Goal: Find specific page/section: Find specific page/section

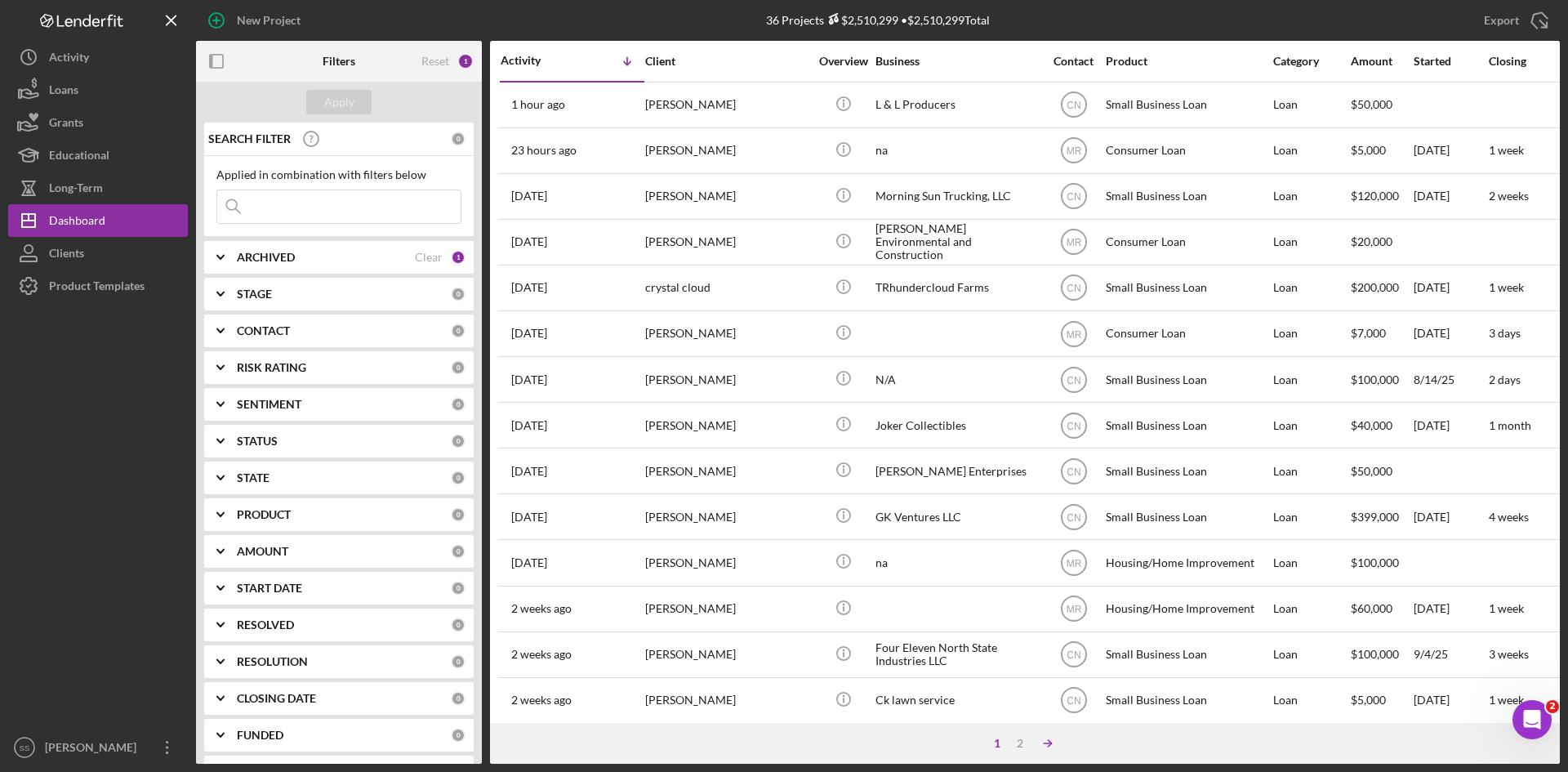
click at [1050, 743] on icon "Icon/Table Sort Arrow" at bounding box center [1048, 743] width 33 height 33
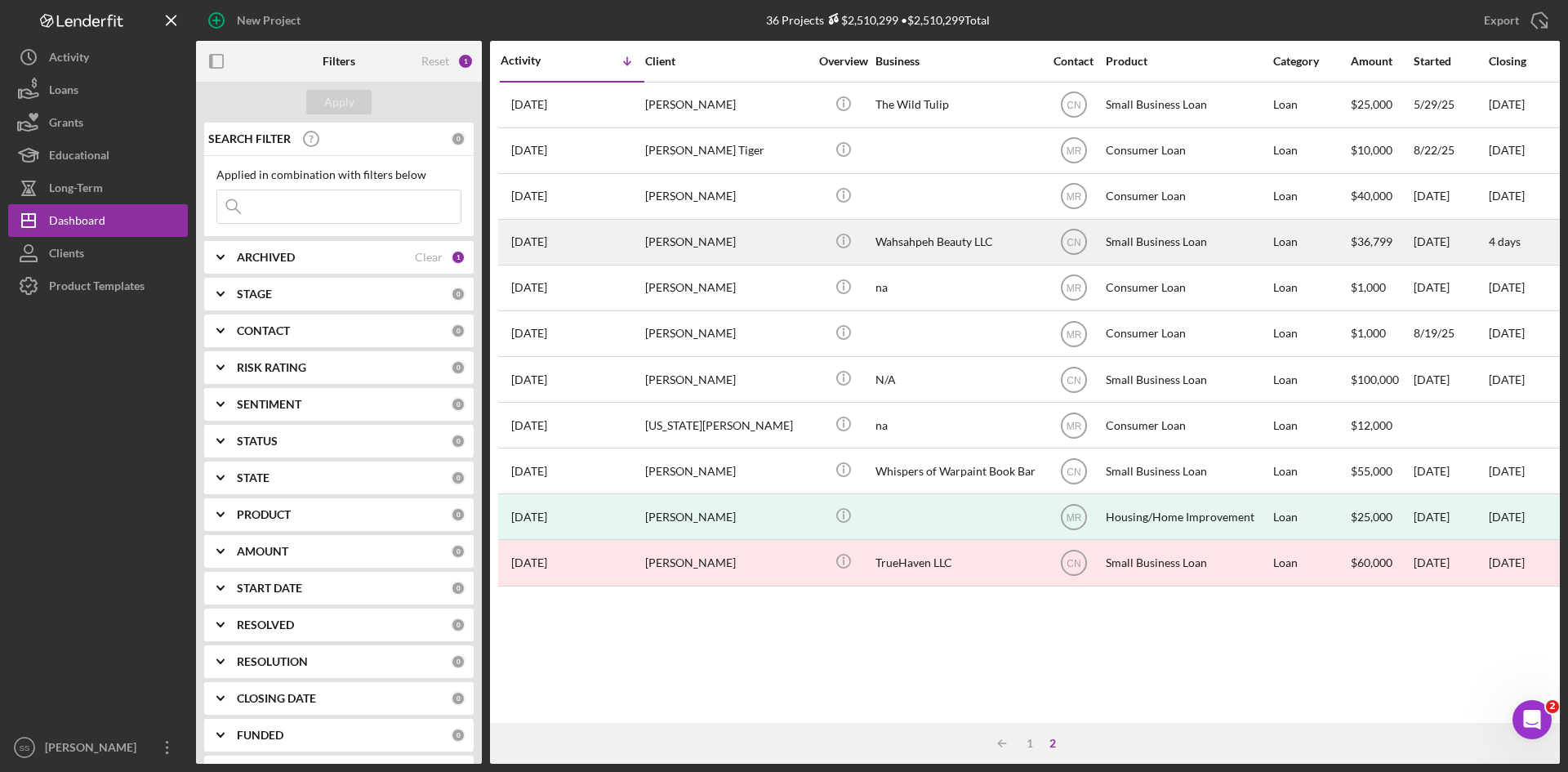
click at [954, 236] on div "Wahsahpeh Beauty LLC" at bounding box center [958, 242] width 164 height 44
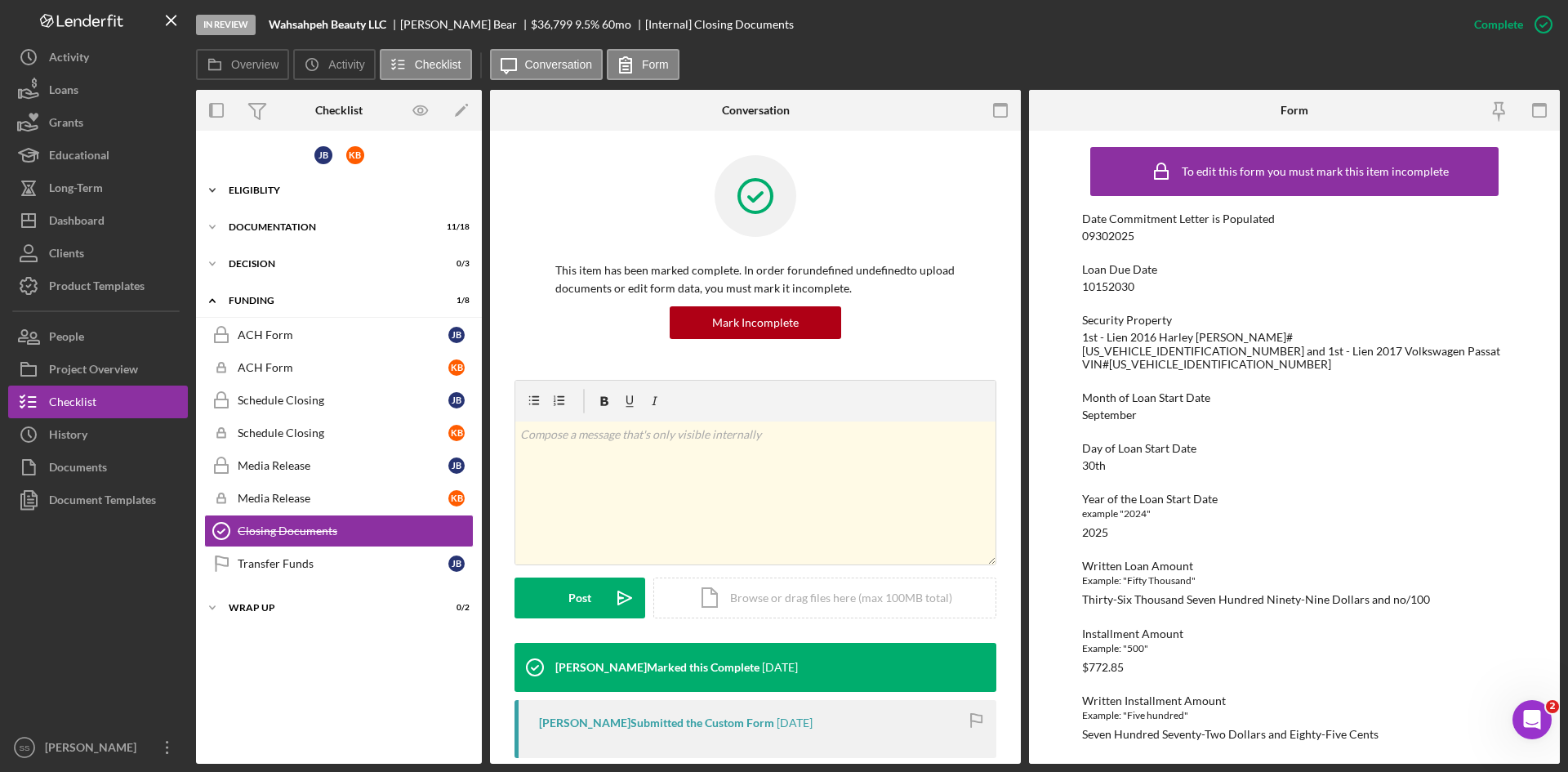
click at [245, 183] on div "Icon/Expander Eligiblity 19 / 23" at bounding box center [339, 190] width 286 height 33
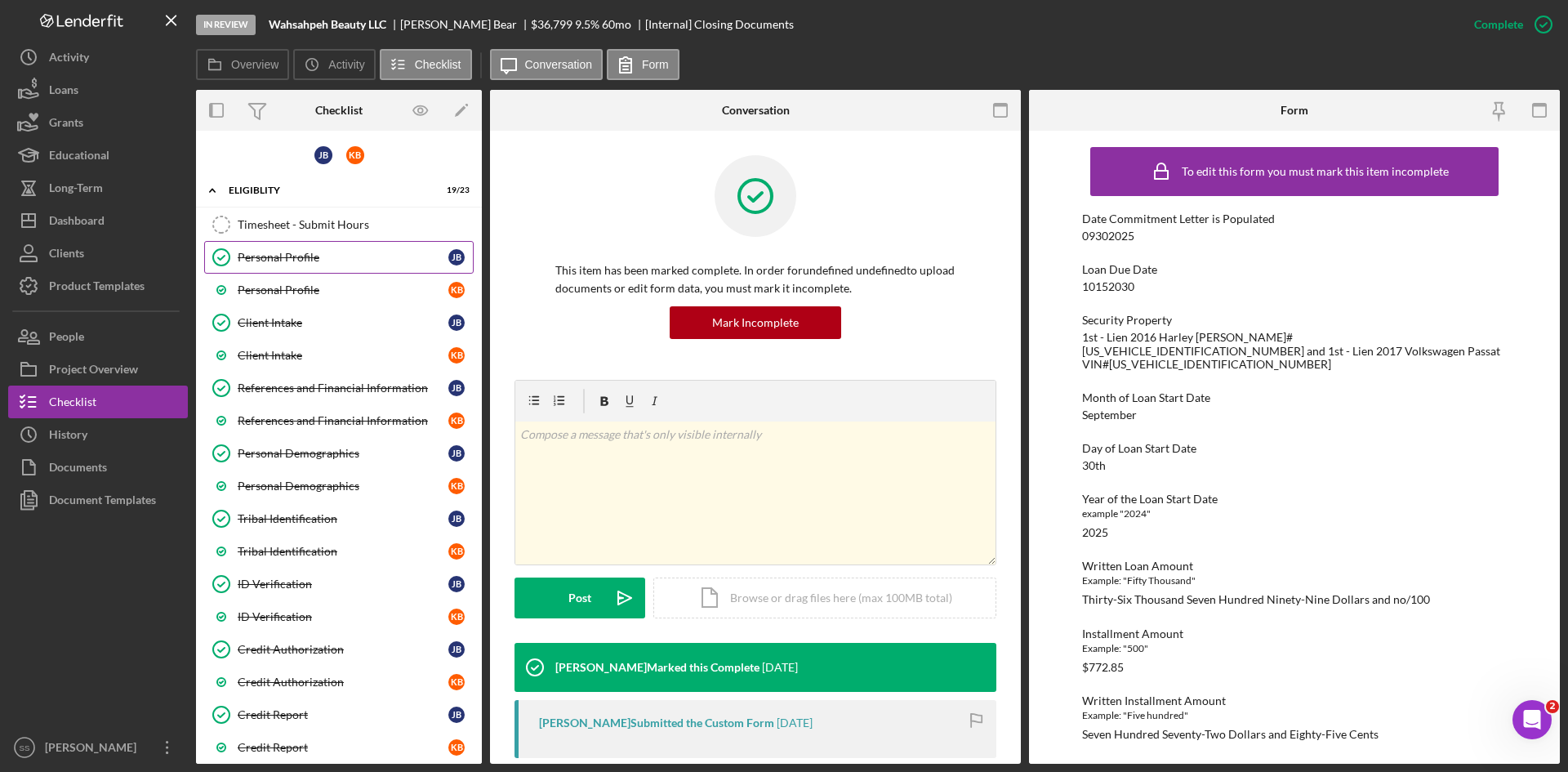
click at [285, 253] on div "Personal Profile" at bounding box center [343, 257] width 211 height 13
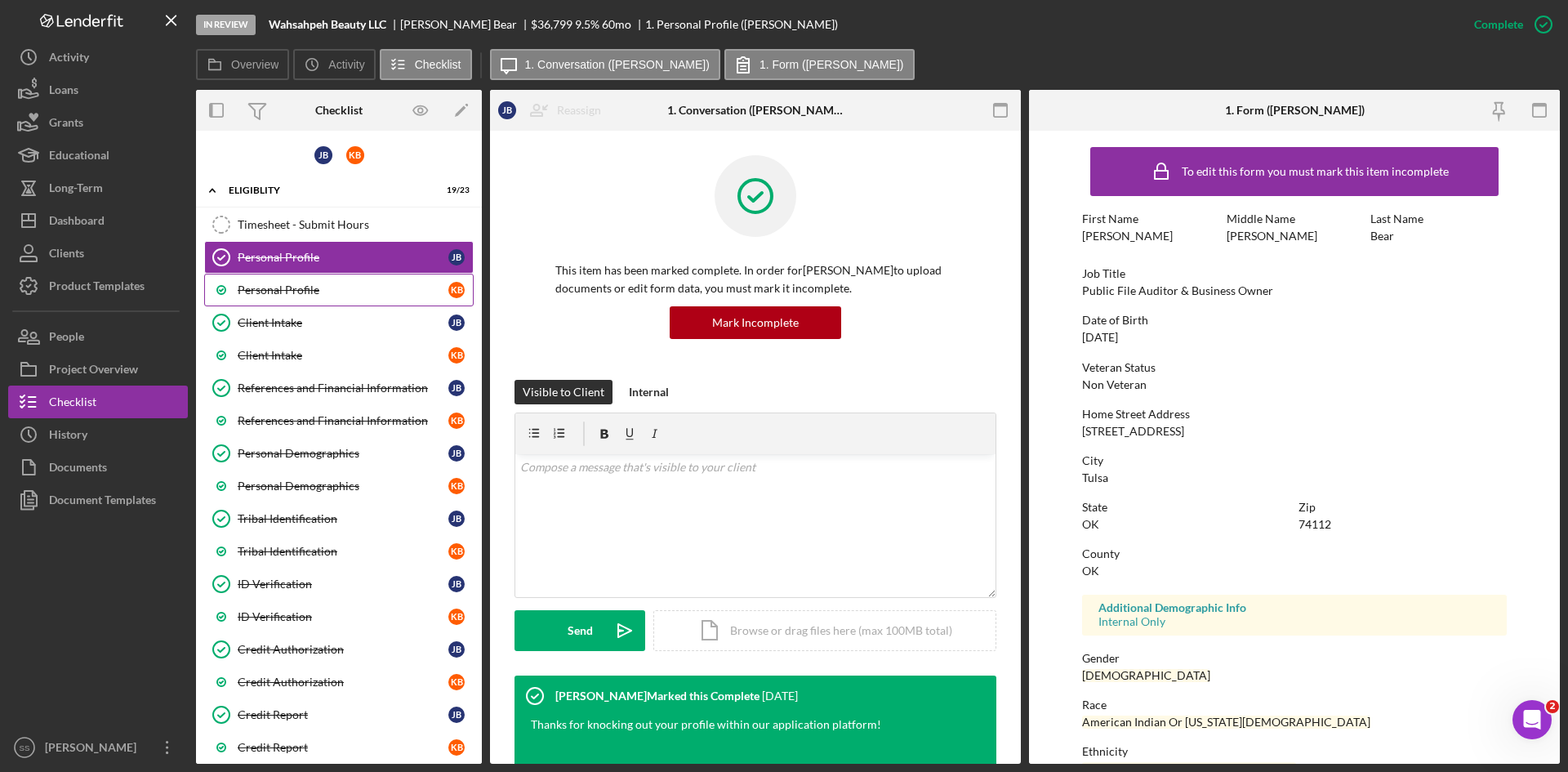
click at [295, 290] on div "Personal Profile" at bounding box center [343, 290] width 211 height 13
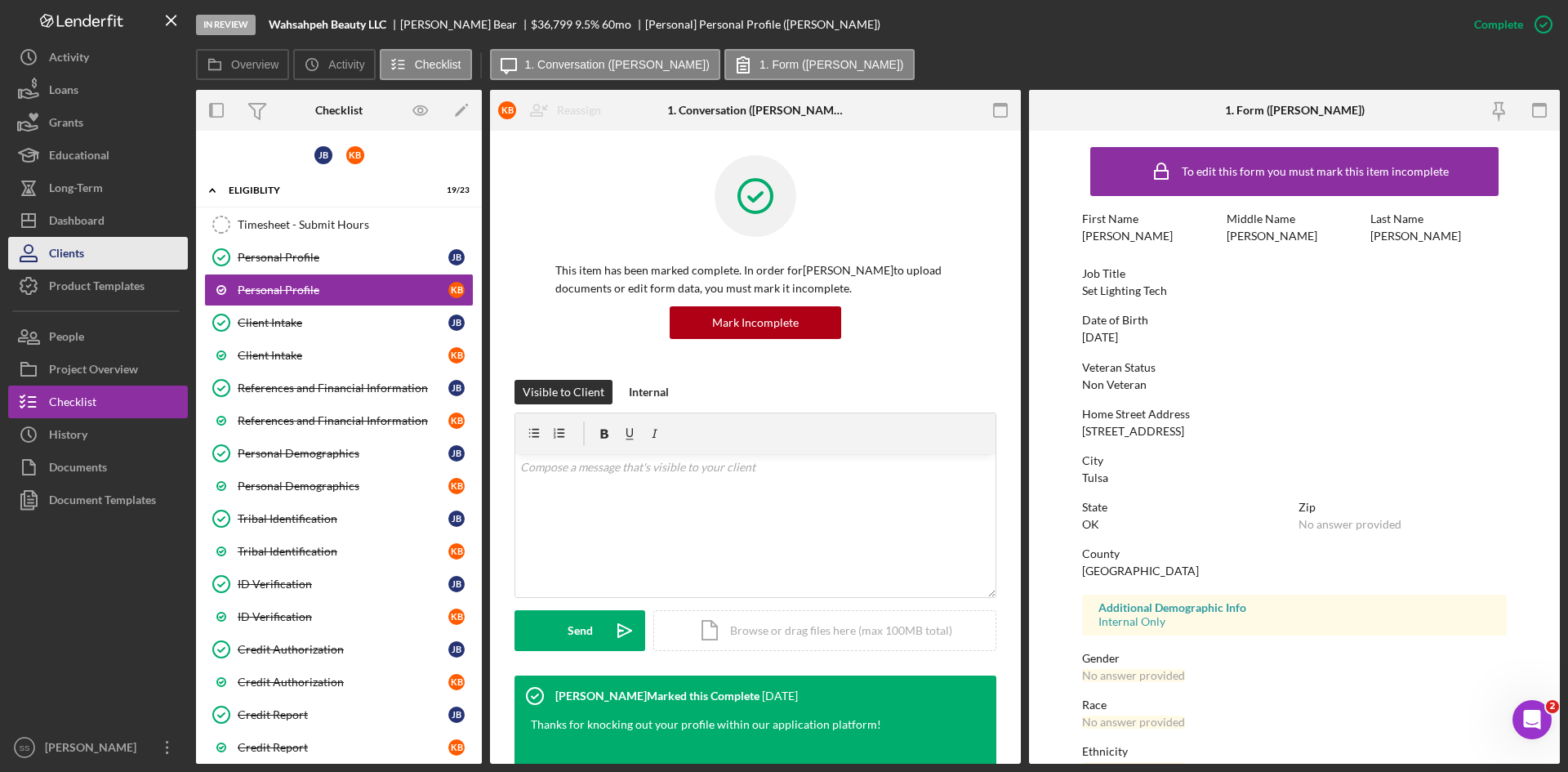
click at [128, 247] on button "Clients" at bounding box center [98, 253] width 180 height 33
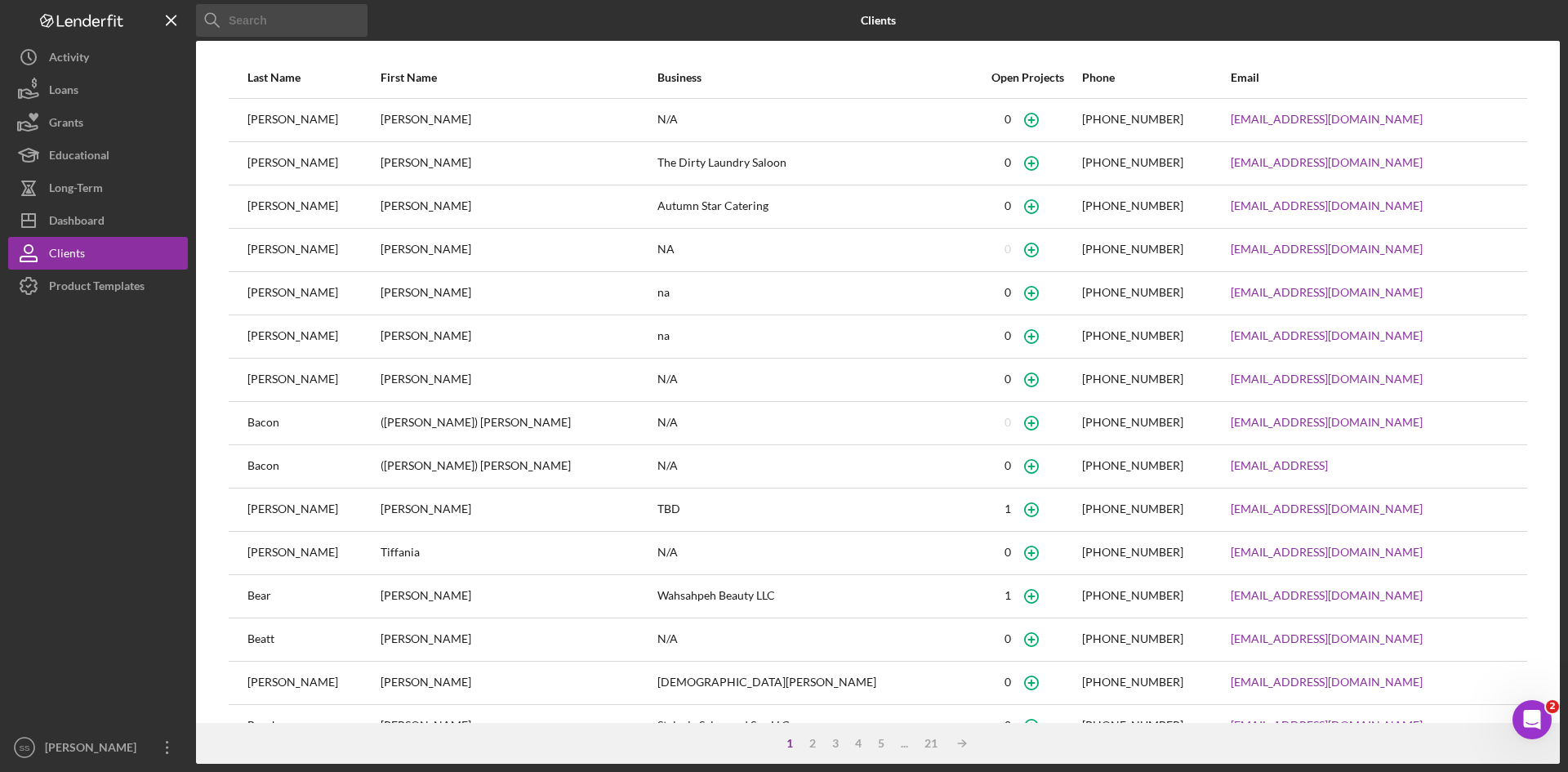
click at [276, 15] on input at bounding box center [282, 20] width 172 height 33
type input "bear"
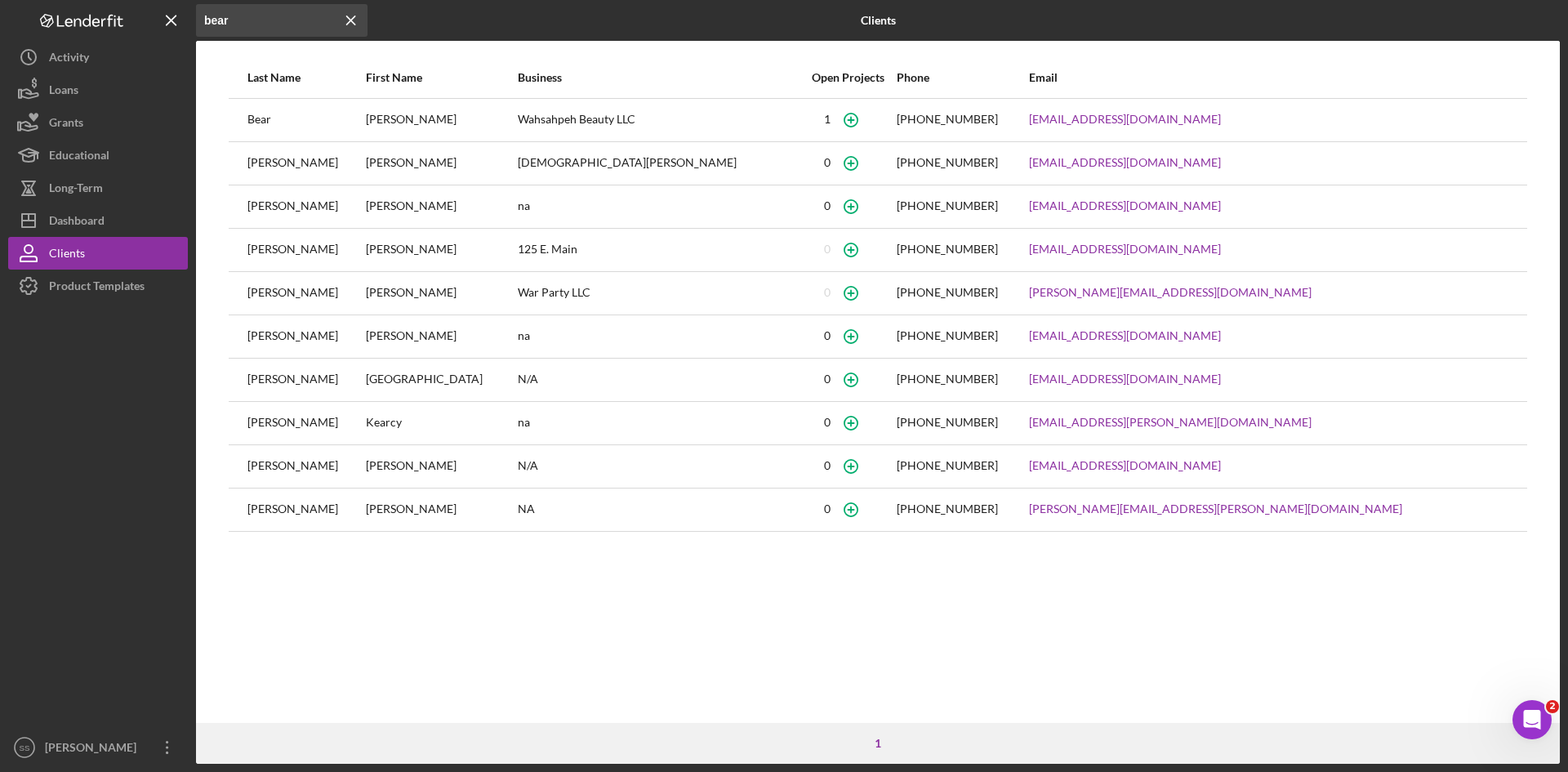
click at [266, 118] on div "Bear" at bounding box center [306, 120] width 116 height 41
click at [351, 20] on line at bounding box center [351, 20] width 8 height 8
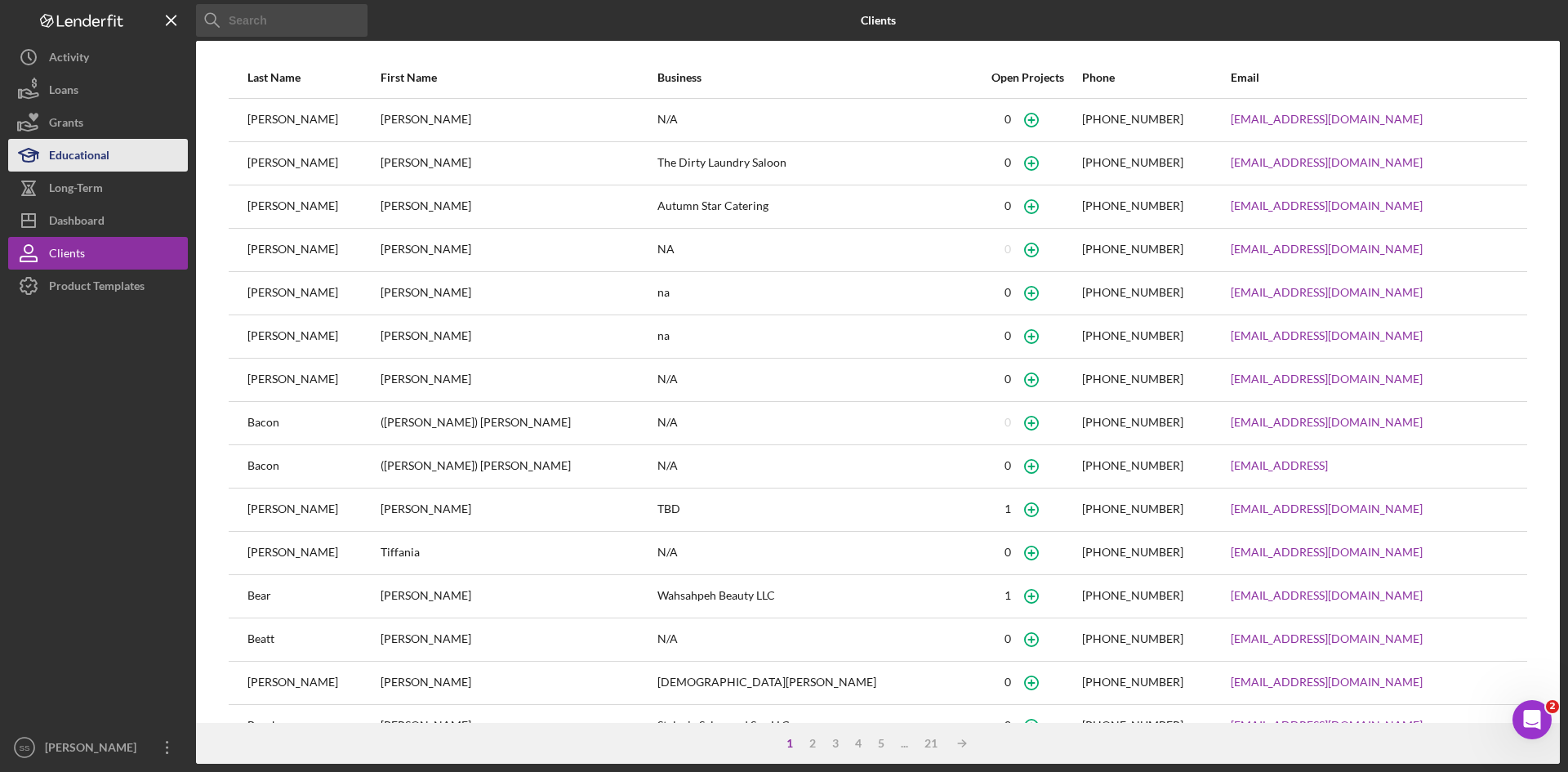
click at [89, 153] on div "Educational" at bounding box center [79, 157] width 60 height 36
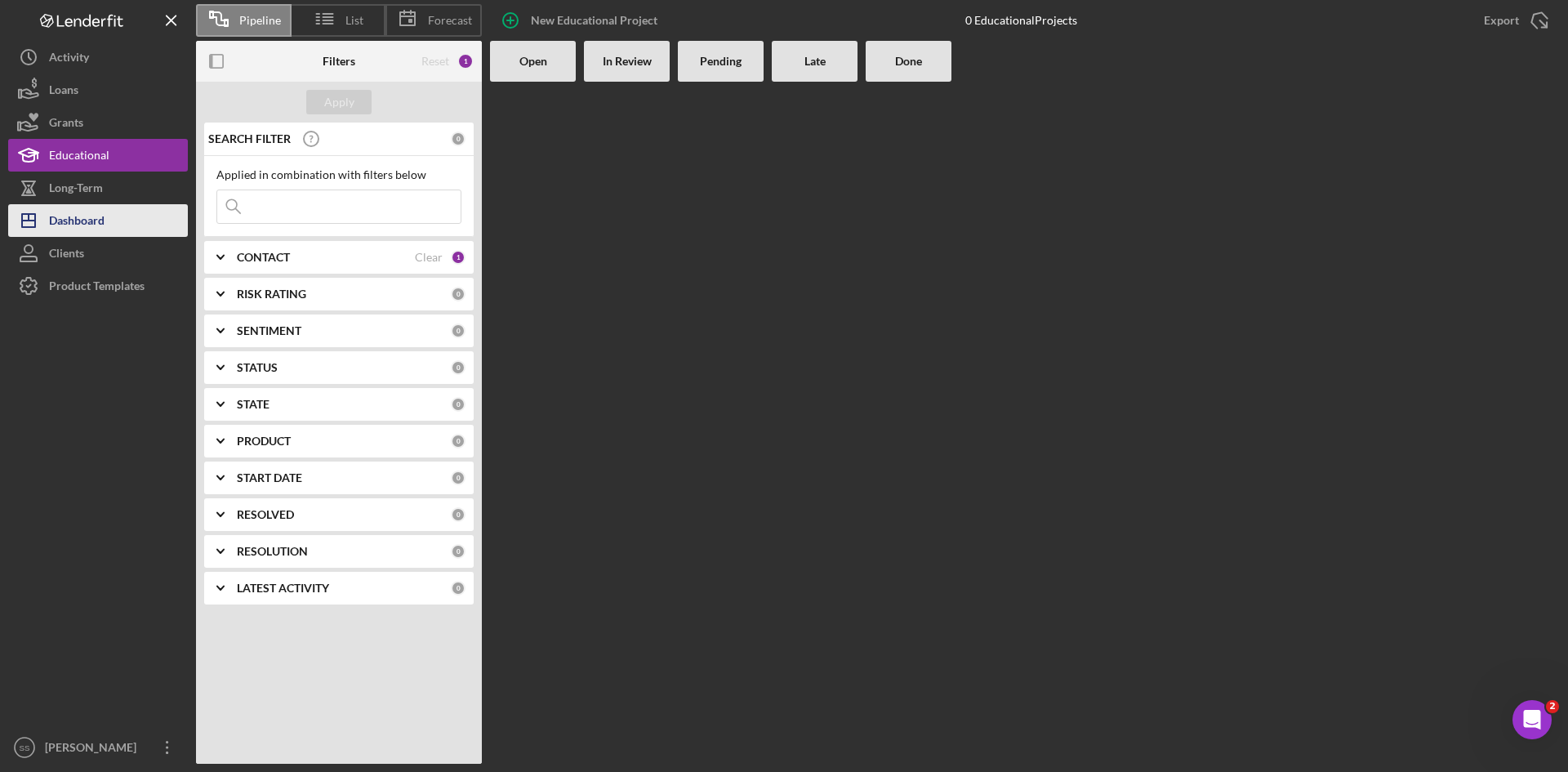
click at [96, 226] on div "Dashboard" at bounding box center [76, 223] width 55 height 36
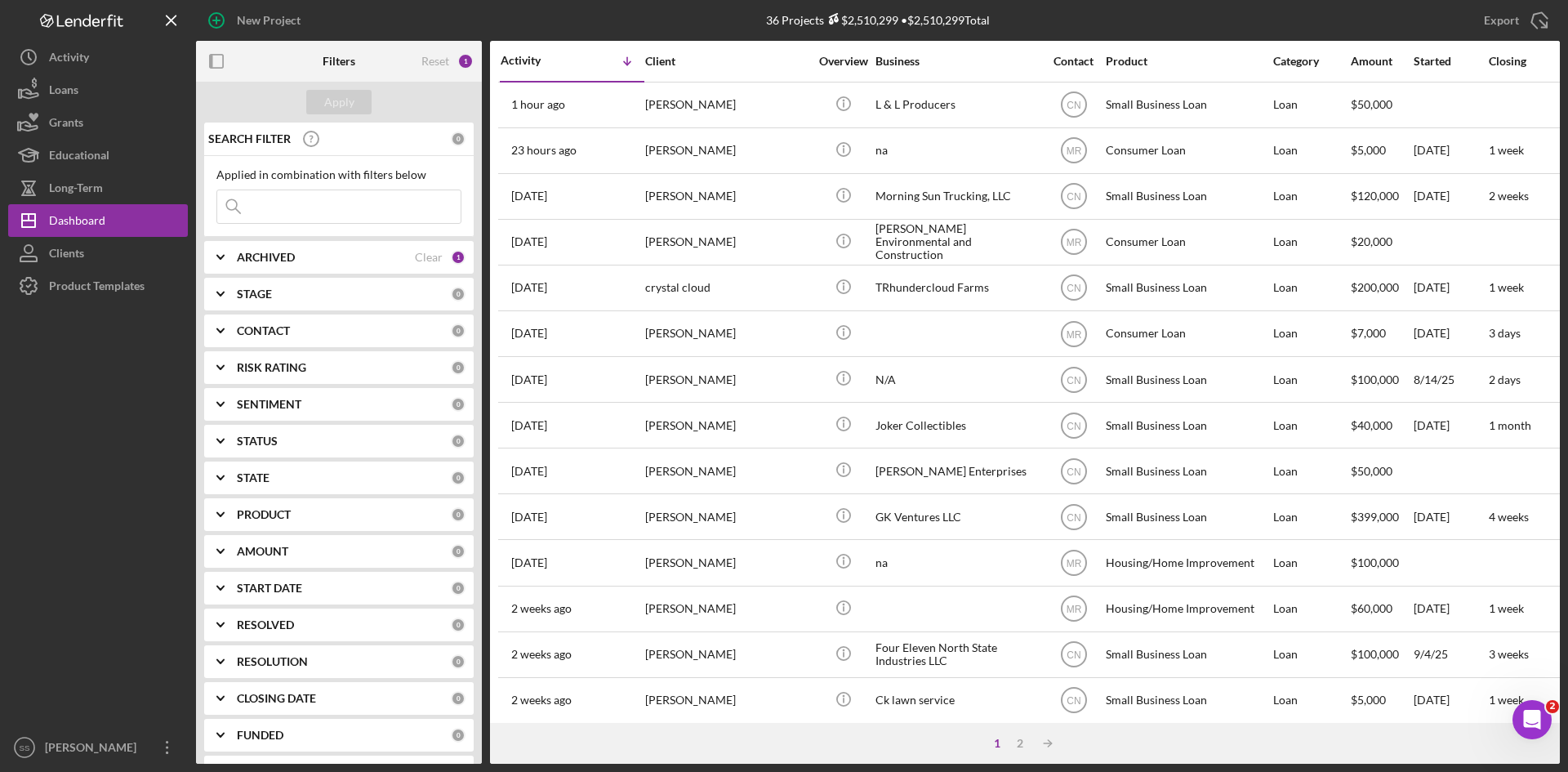
click at [276, 200] on input at bounding box center [339, 206] width 244 height 33
type input "bear"
click at [340, 105] on div "Apply" at bounding box center [339, 102] width 30 height 25
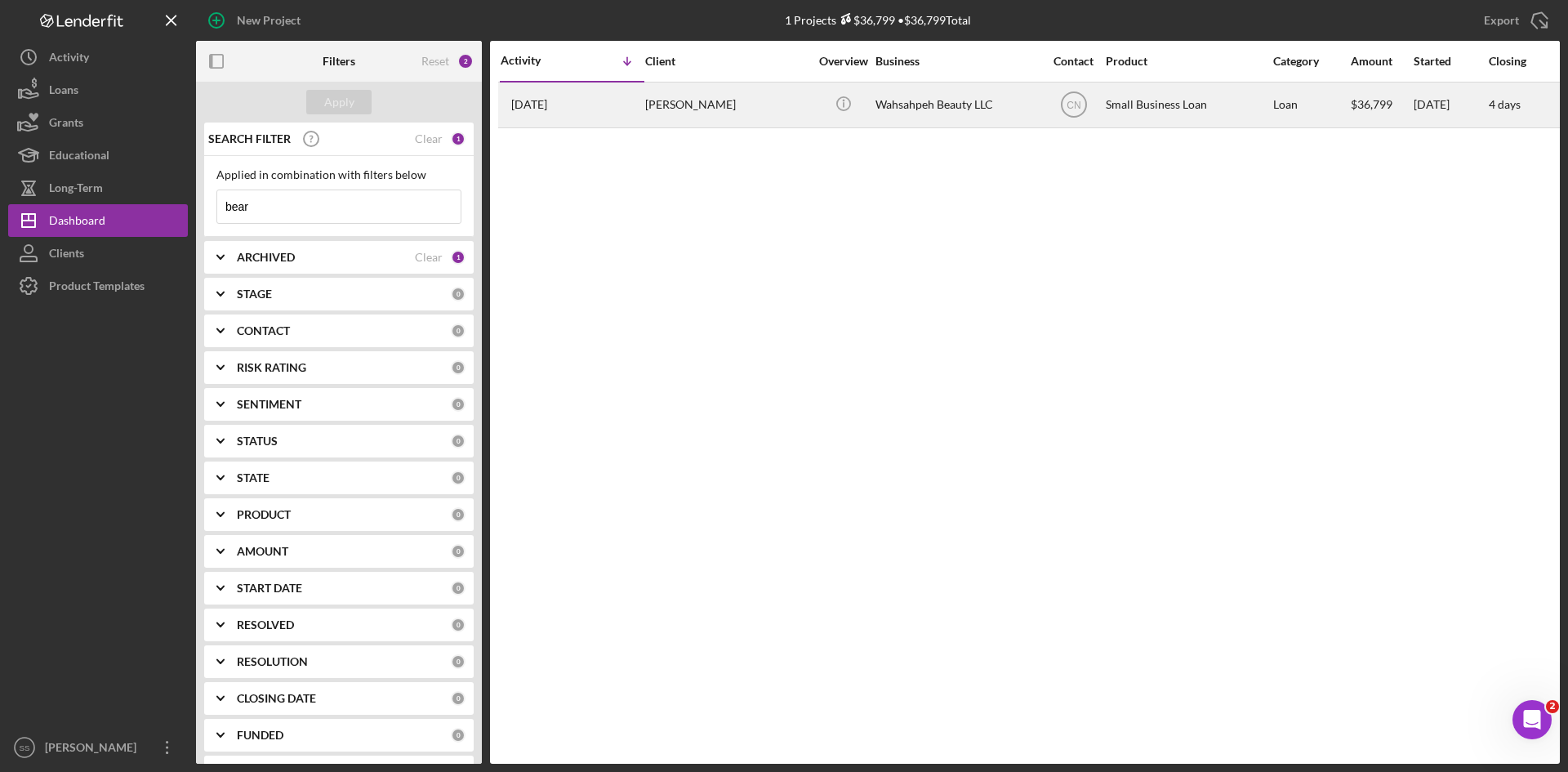
click at [712, 110] on div "[PERSON_NAME]" at bounding box center [728, 105] width 164 height 44
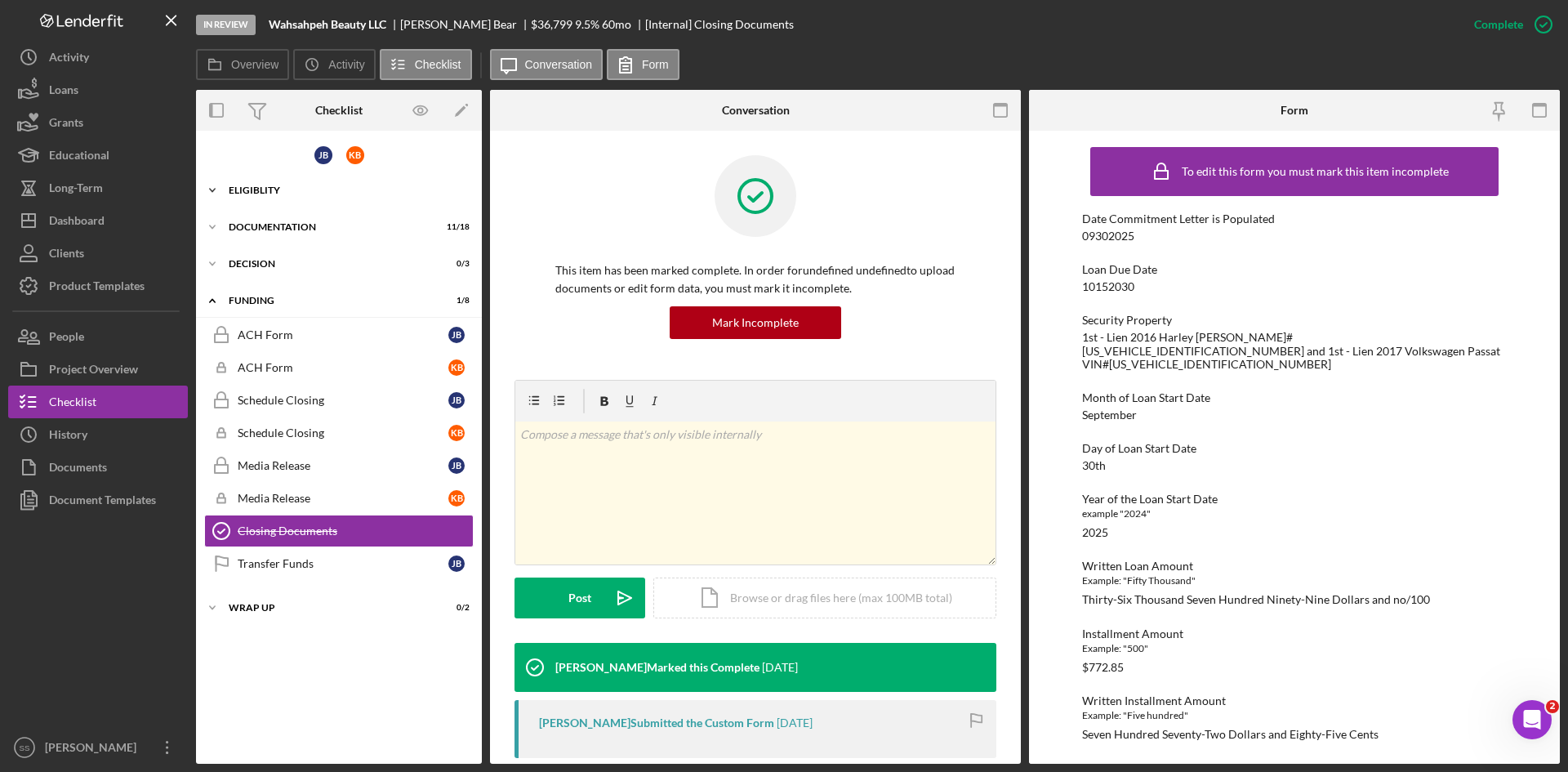
click at [272, 187] on div "Eligiblity" at bounding box center [345, 190] width 233 height 10
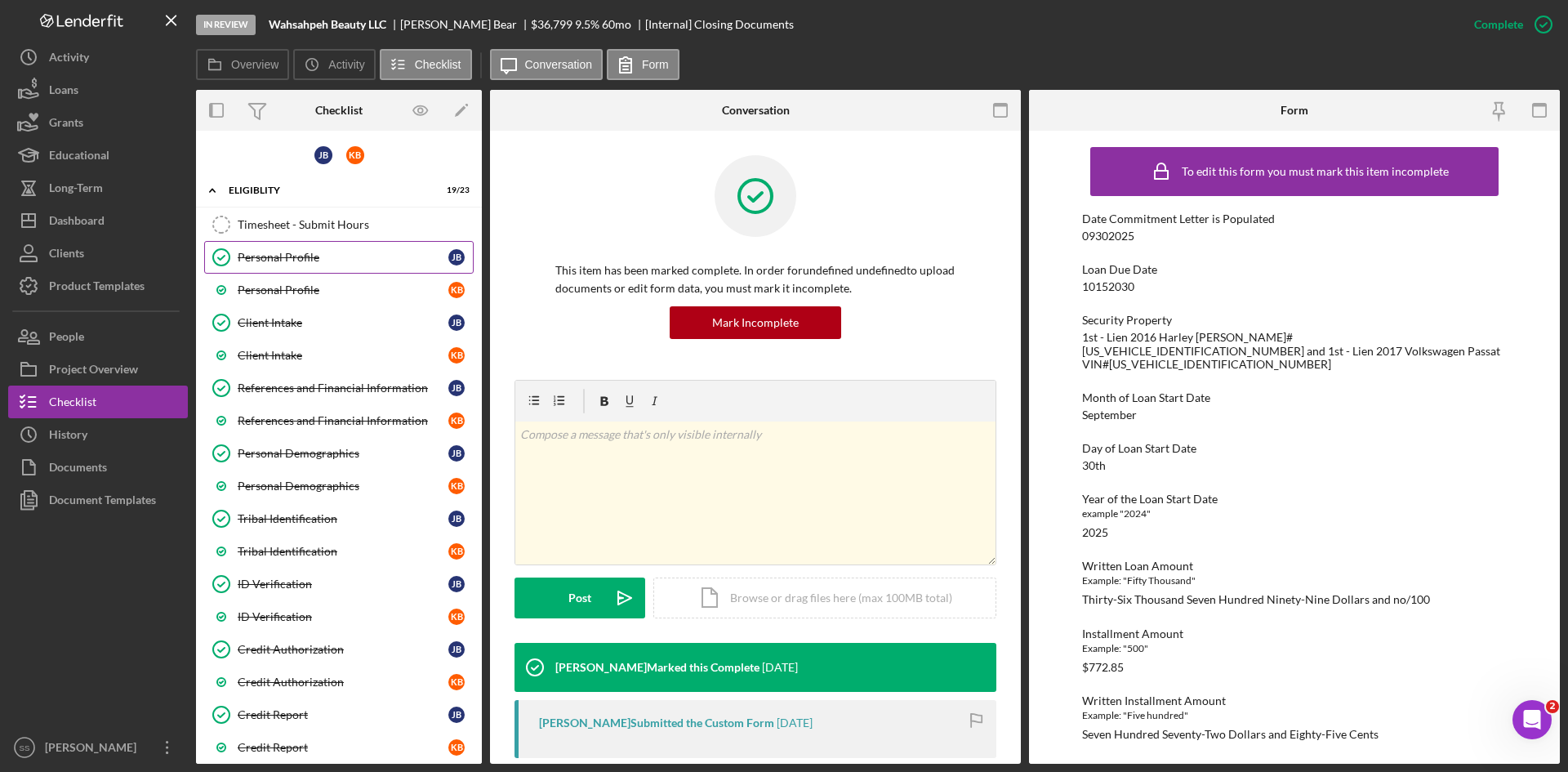
click at [272, 261] on div "Personal Profile" at bounding box center [343, 257] width 211 height 13
